Goal: Task Accomplishment & Management: Use online tool/utility

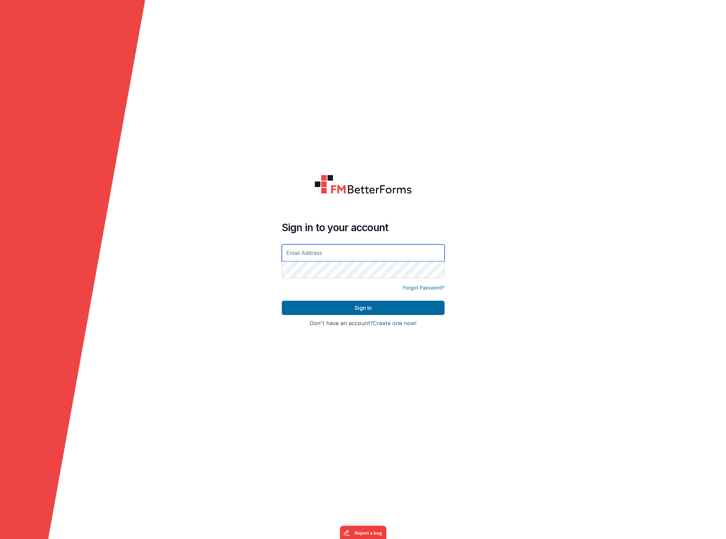
type input "[EMAIL_ADDRESS][DOMAIN_NAME]"
click at [368, 306] on button "Sign In" at bounding box center [363, 308] width 163 height 14
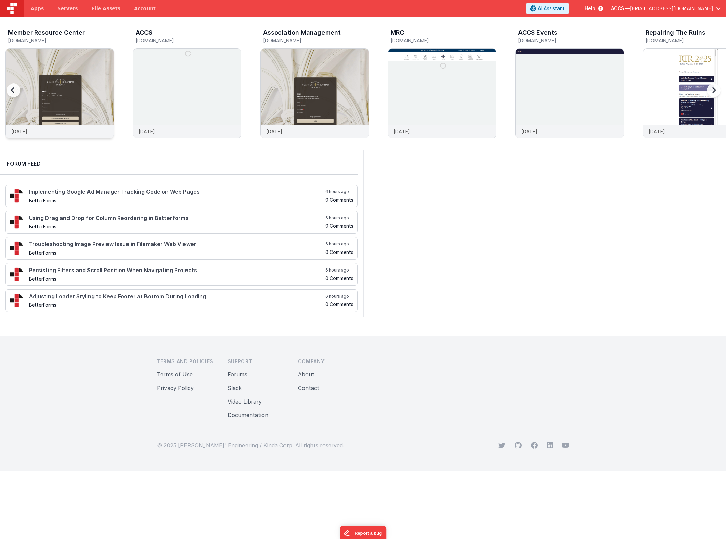
click at [79, 69] on img at bounding box center [60, 103] width 108 height 108
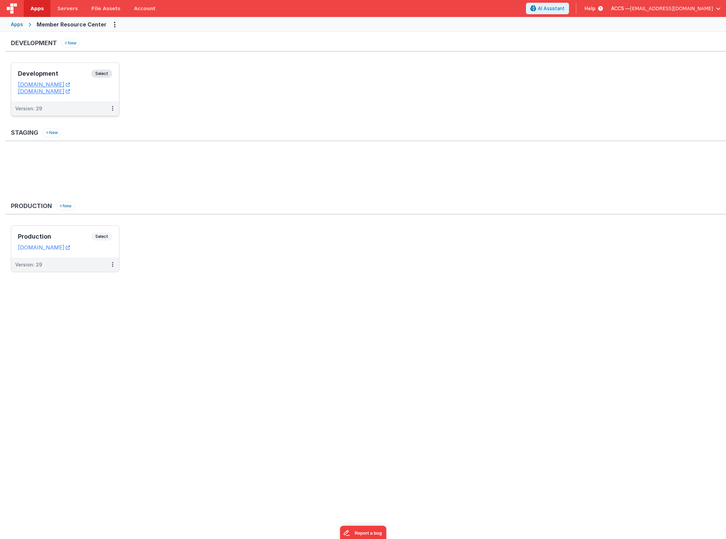
click at [75, 77] on div "Development Select" at bounding box center [65, 76] width 94 height 12
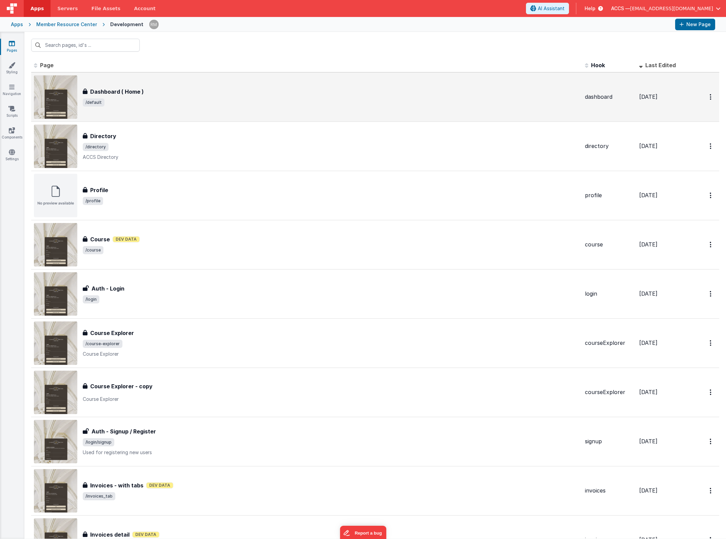
click at [211, 112] on div "Dashboard ( Home ) Dashboard ( Home ) /default" at bounding box center [307, 96] width 546 height 43
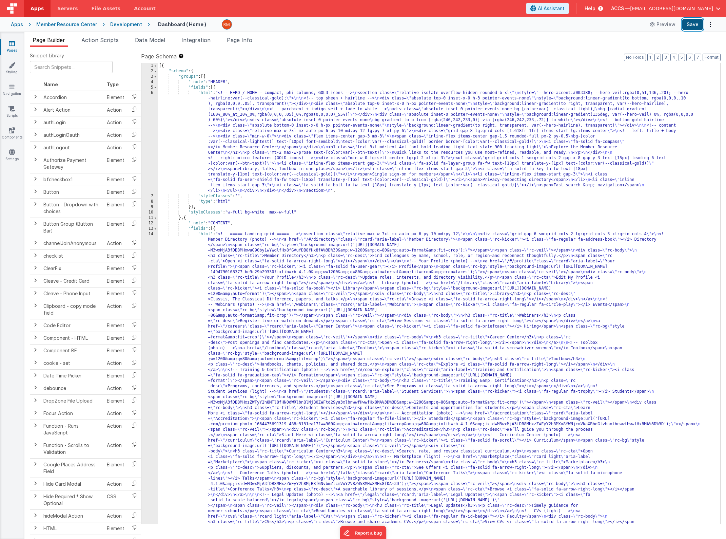
click at [689, 27] on button "Save" at bounding box center [692, 25] width 21 height 12
click at [12, 47] on link "Pages" at bounding box center [12, 47] width 24 height 14
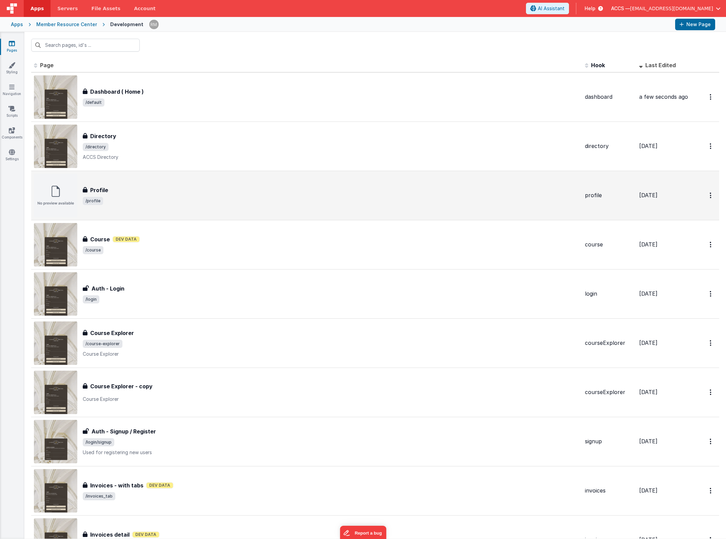
click at [203, 201] on span "/profile" at bounding box center [331, 201] width 497 height 8
